Goal: Task Accomplishment & Management: Use online tool/utility

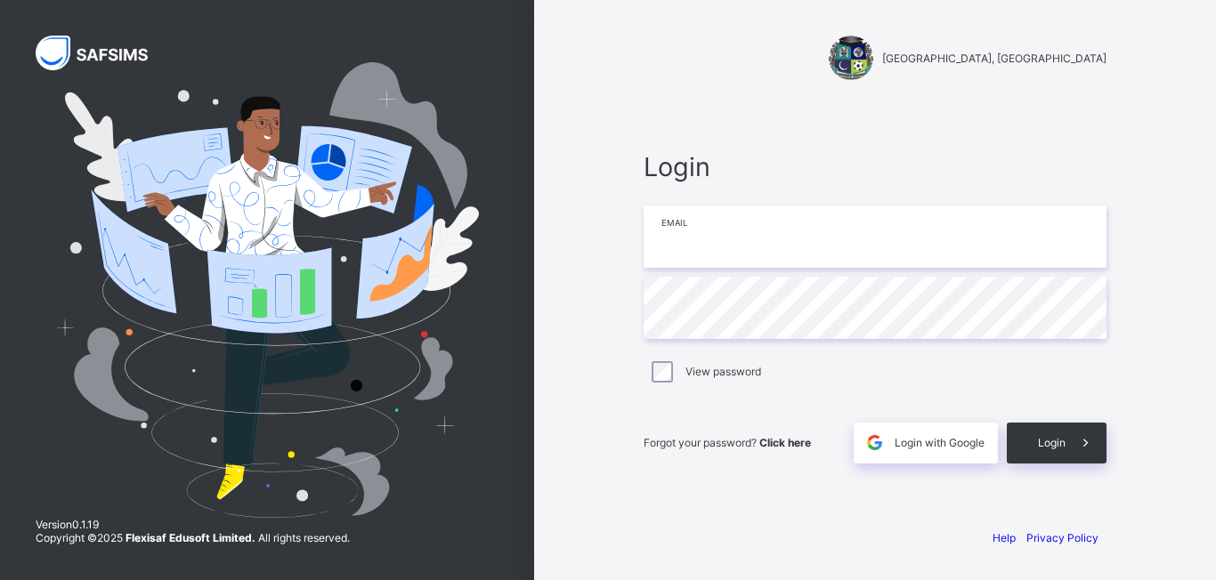
type input "**********"
click at [1055, 450] on div "Login" at bounding box center [1057, 443] width 100 height 41
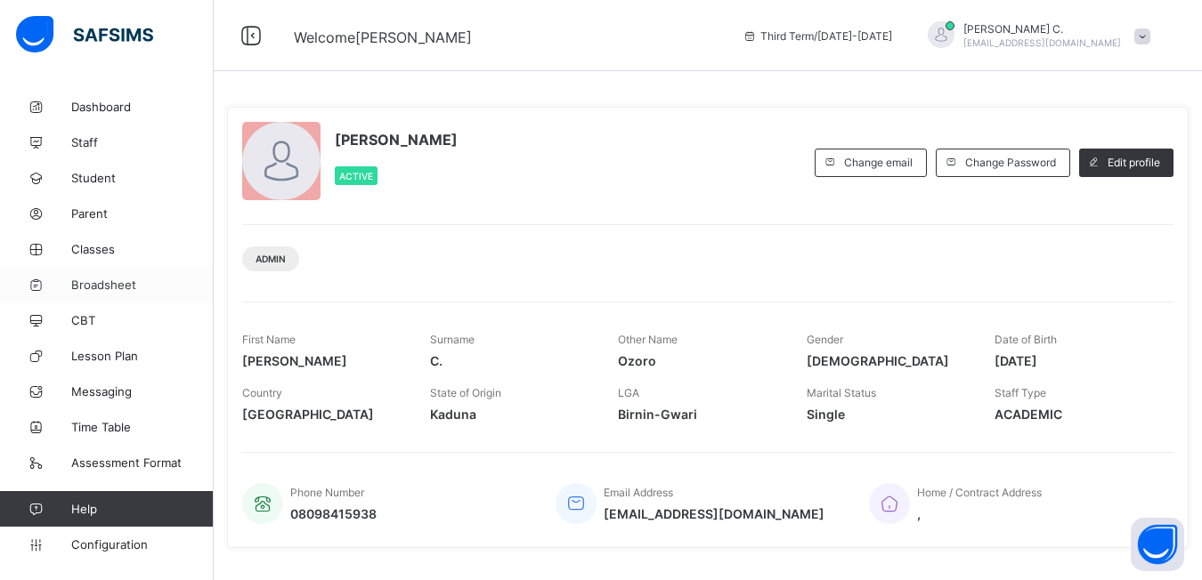
click at [90, 288] on span "Broadsheet" at bounding box center [142, 285] width 142 height 14
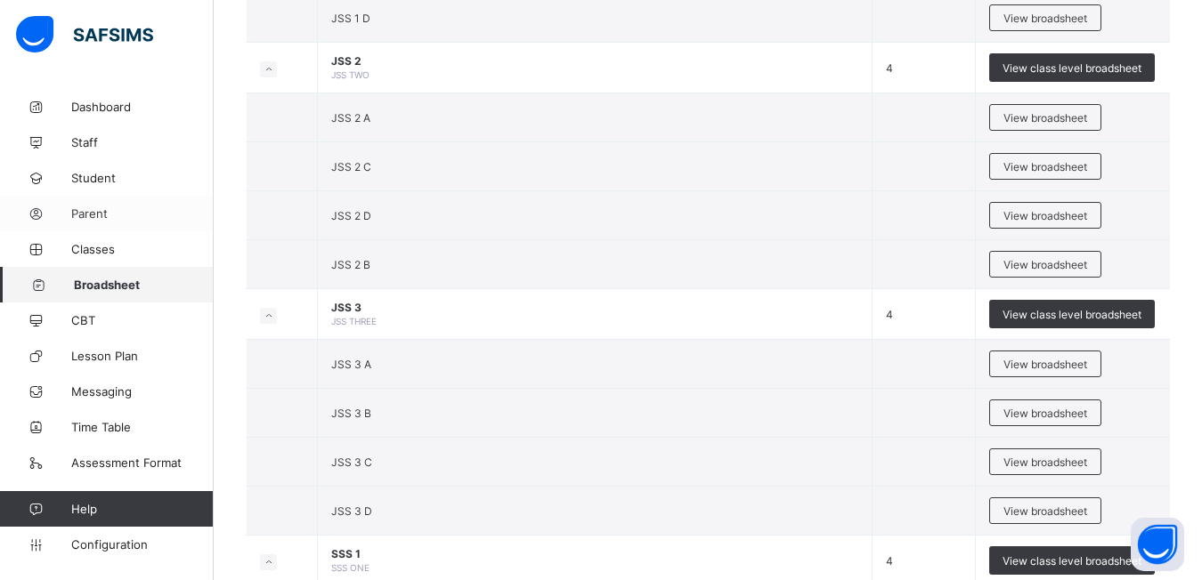
scroll to position [1691, 0]
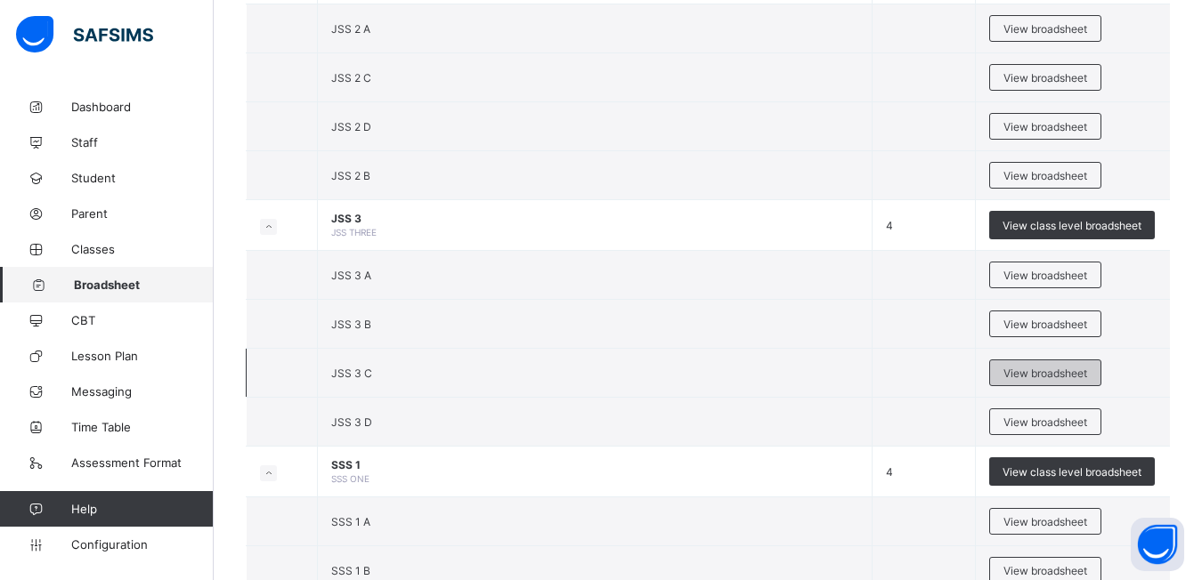
click at [1042, 375] on span "View broadsheet" at bounding box center [1045, 373] width 84 height 13
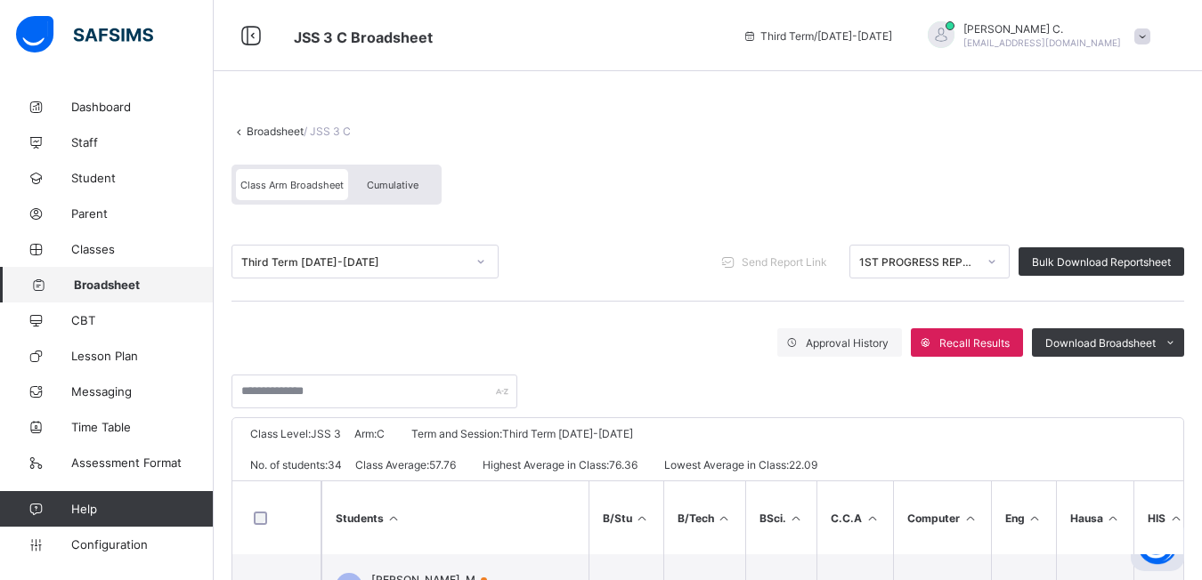
click at [997, 264] on icon at bounding box center [991, 262] width 11 height 18
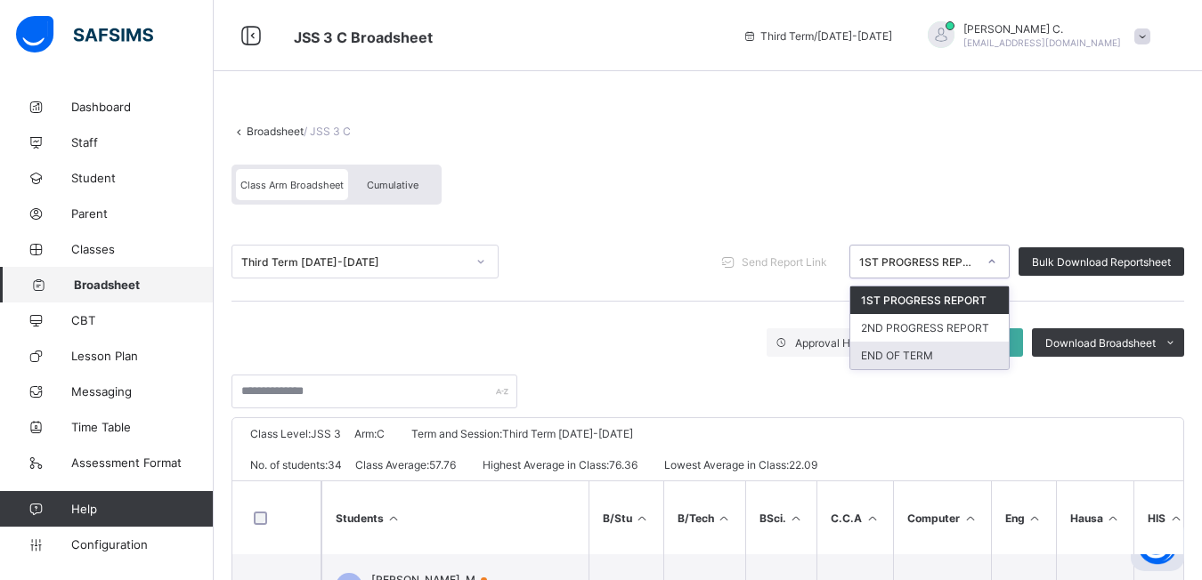
click at [894, 361] on div "END OF TERM" at bounding box center [929, 356] width 158 height 28
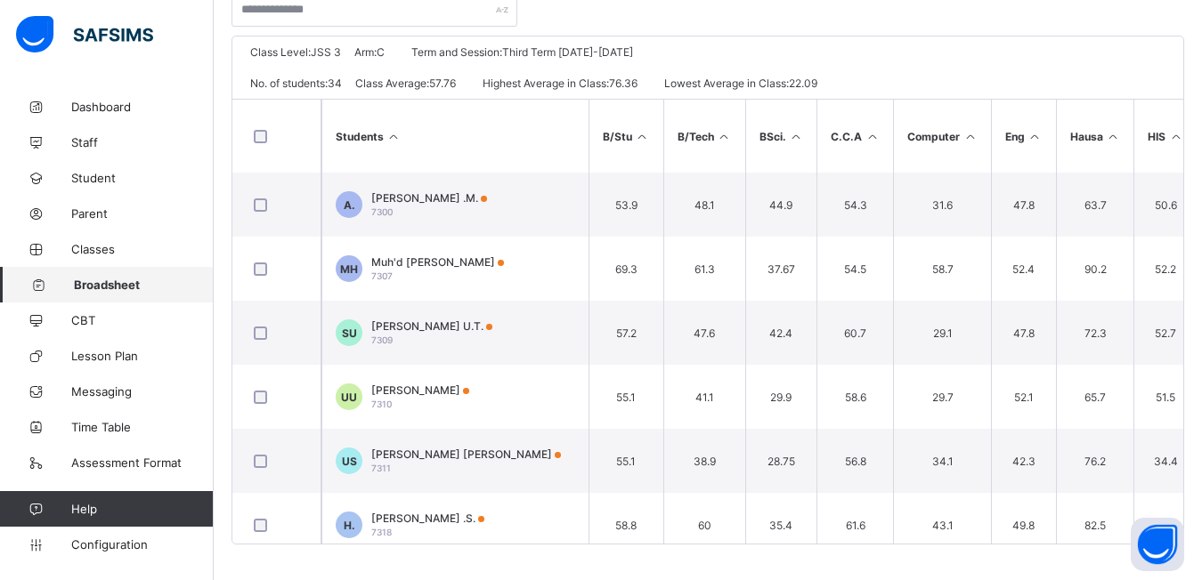
click at [105, 288] on span "Broadsheet" at bounding box center [144, 285] width 140 height 14
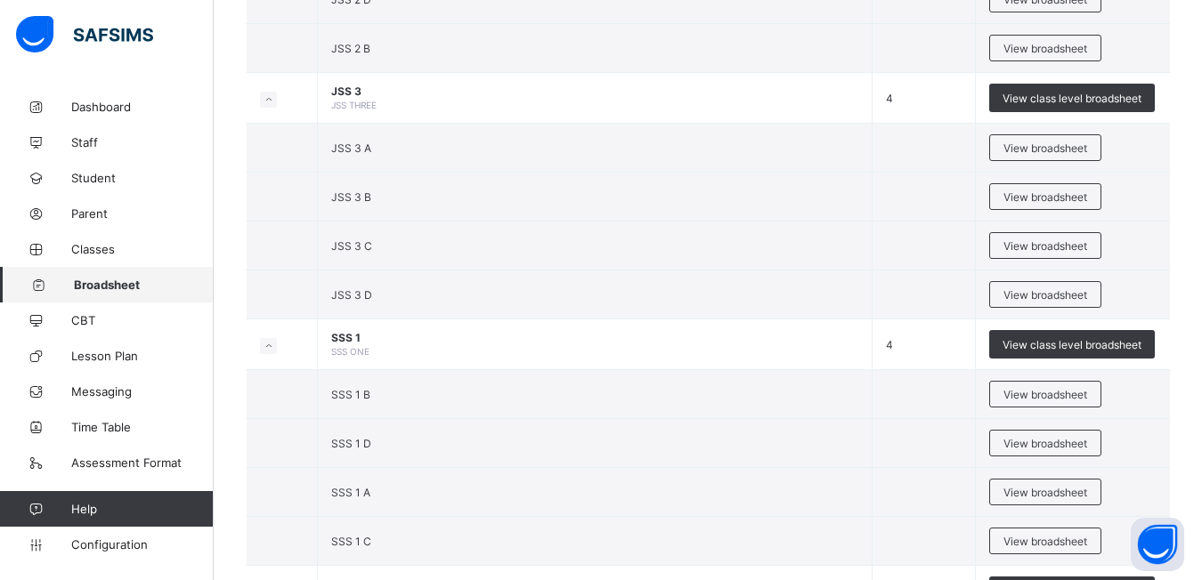
scroll to position [1730, 0]
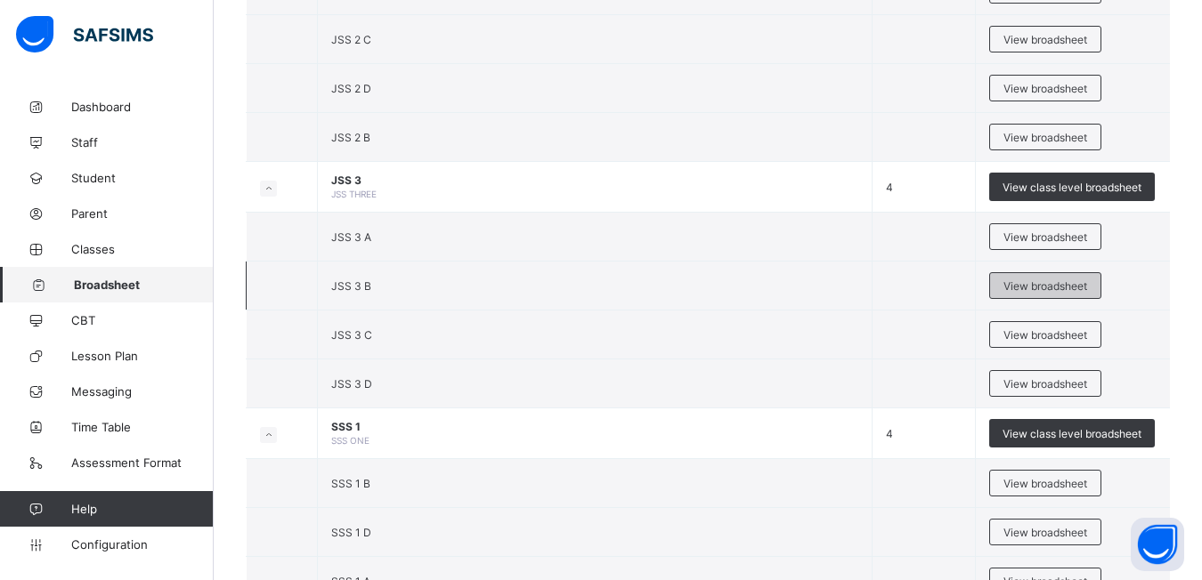
click at [1039, 291] on span "View broadsheet" at bounding box center [1045, 286] width 84 height 13
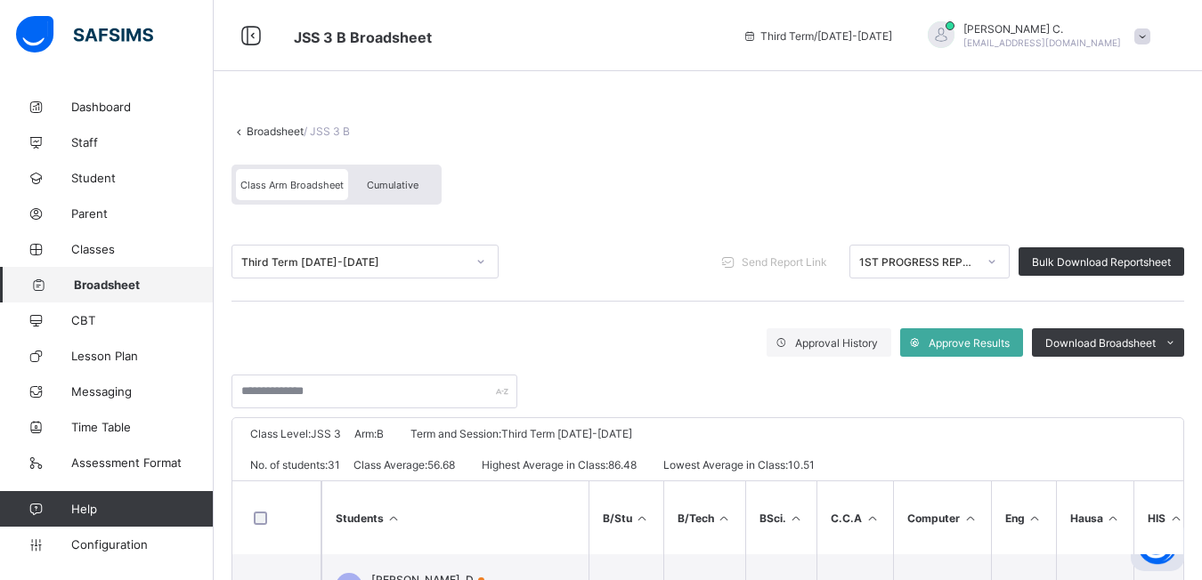
click at [1007, 270] on div at bounding box center [992, 261] width 30 height 28
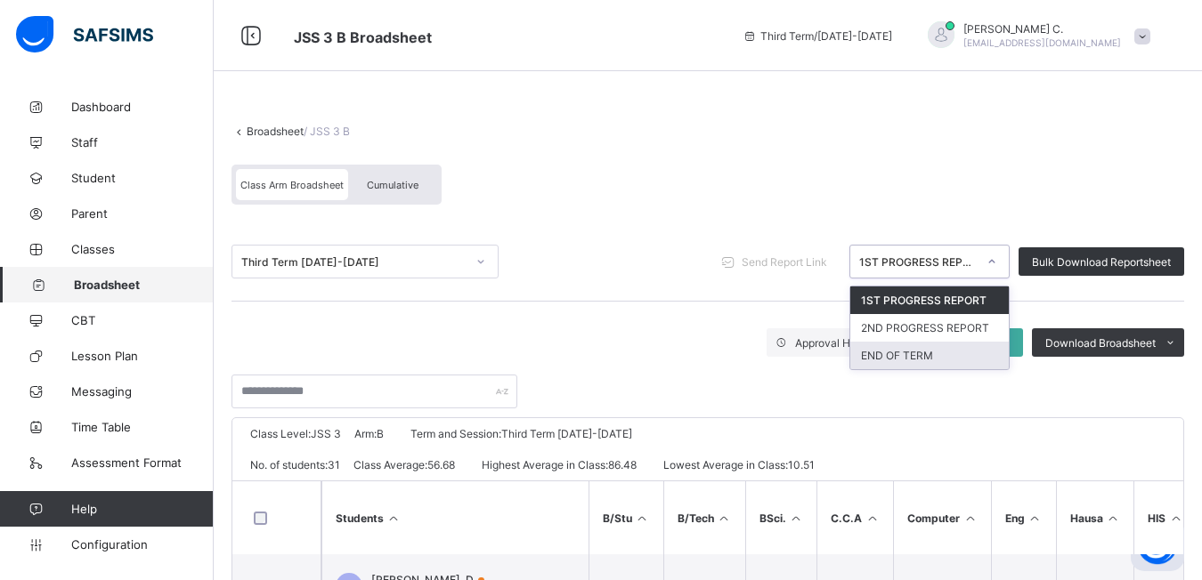
click at [974, 348] on div "END OF TERM" at bounding box center [929, 356] width 158 height 28
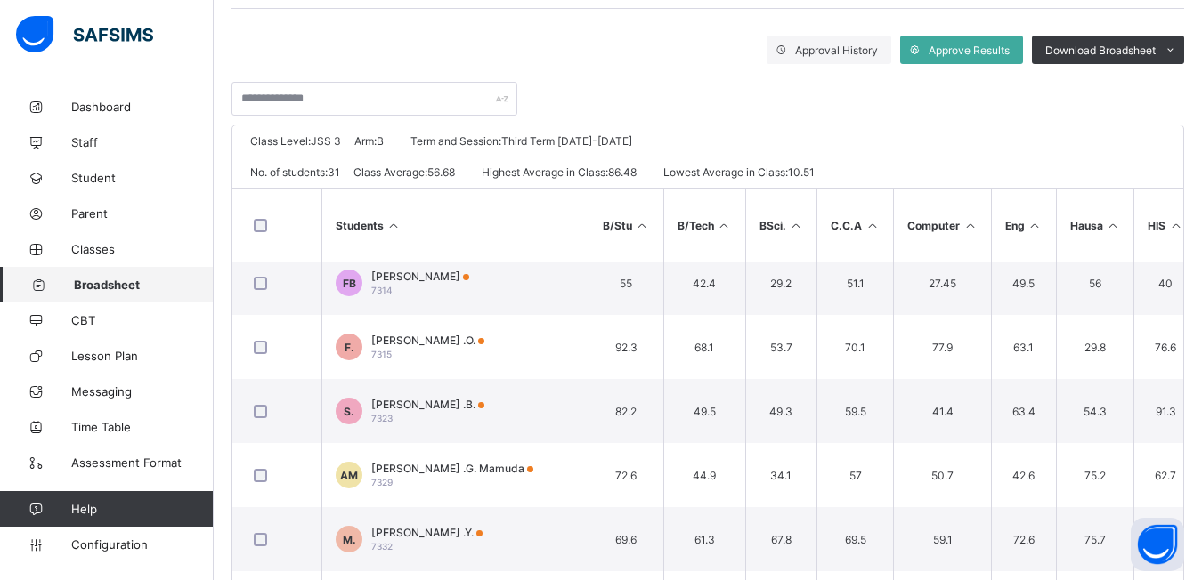
scroll to position [356, 0]
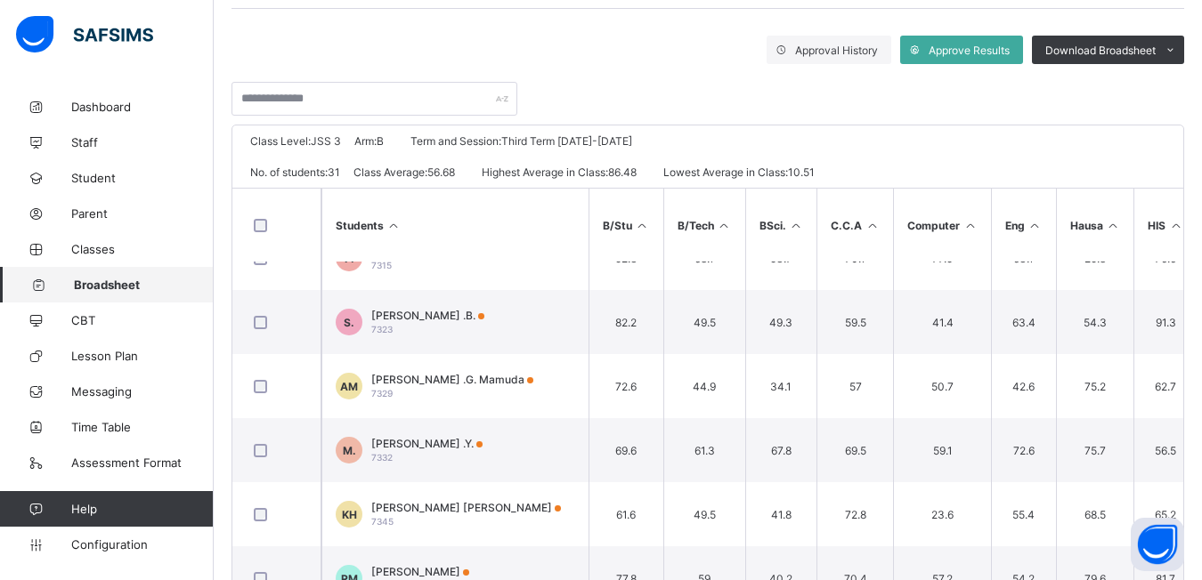
click at [105, 284] on span "Broadsheet" at bounding box center [144, 285] width 140 height 14
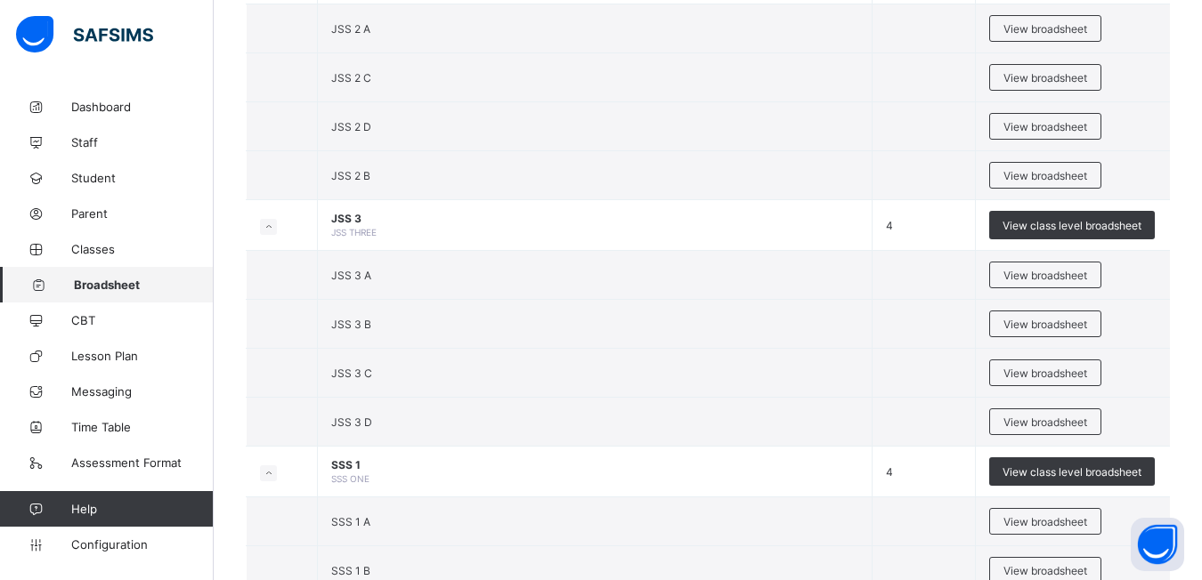
scroll to position [1781, 0]
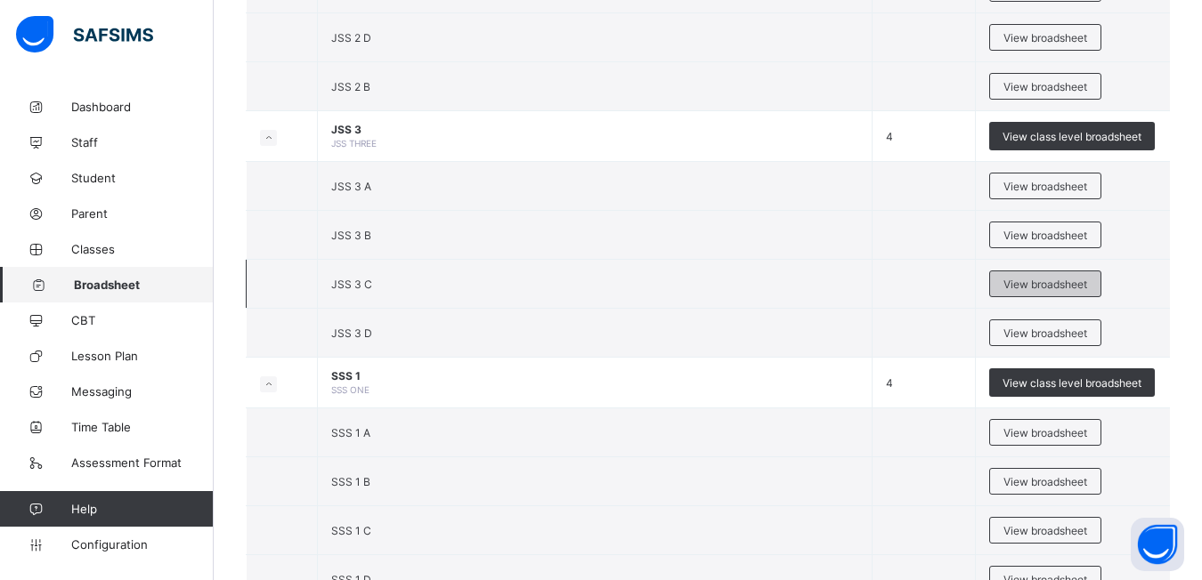
click at [1016, 274] on div "View broadsheet" at bounding box center [1045, 284] width 112 height 27
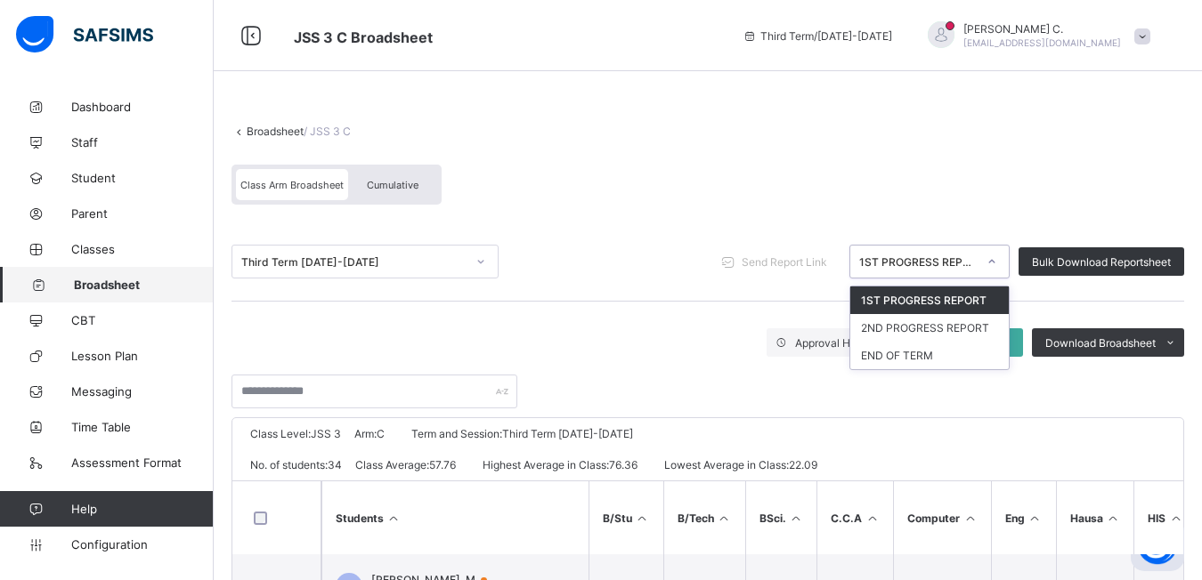
click at [997, 266] on icon at bounding box center [991, 262] width 11 height 18
click at [938, 353] on div "END OF TERM" at bounding box center [929, 356] width 158 height 28
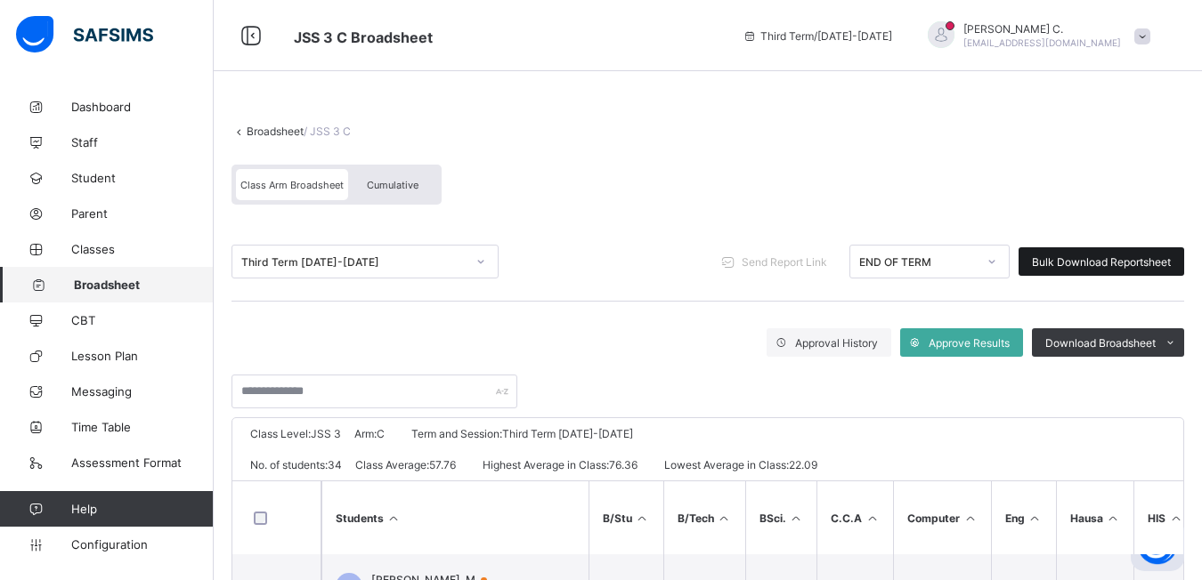
click at [1056, 261] on span "Bulk Download Reportsheet" at bounding box center [1101, 262] width 139 height 13
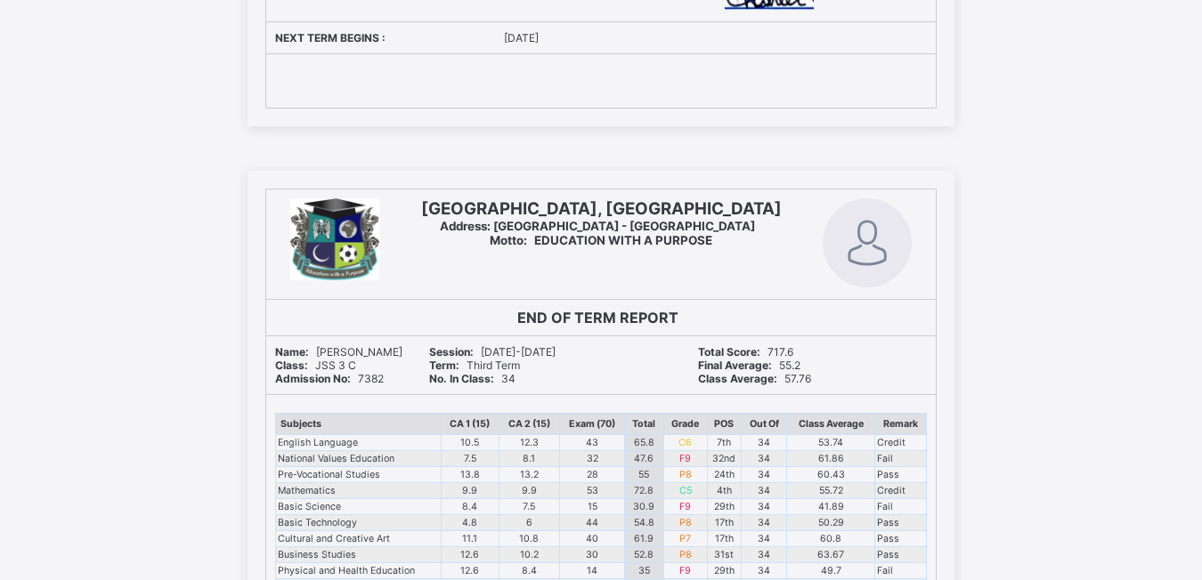
scroll to position [26975, 0]
